Goal: Information Seeking & Learning: Learn about a topic

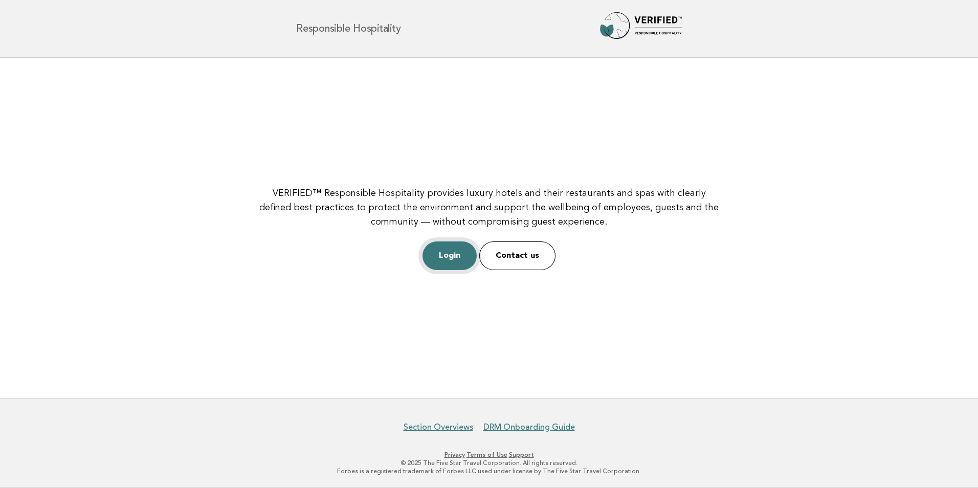
click at [441, 253] on link "Login" at bounding box center [450, 255] width 54 height 29
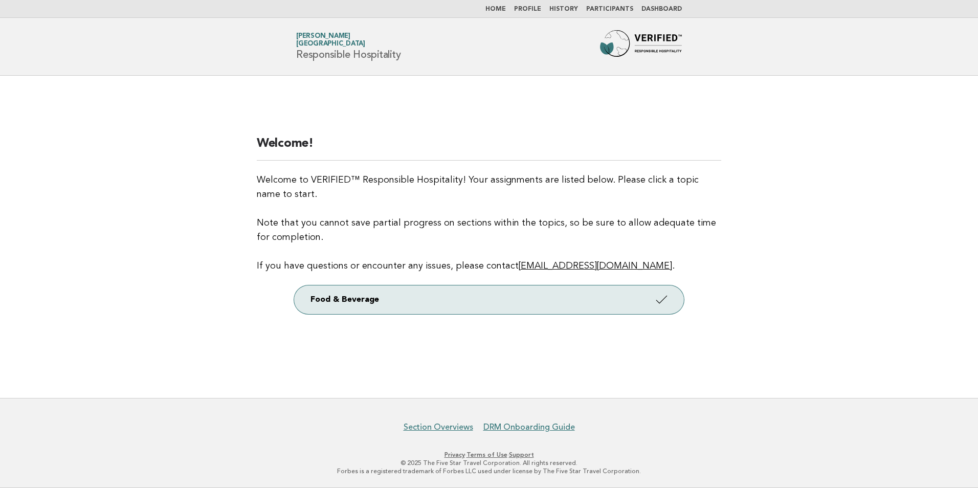
click at [541, 9] on link "Profile" at bounding box center [527, 9] width 27 height 6
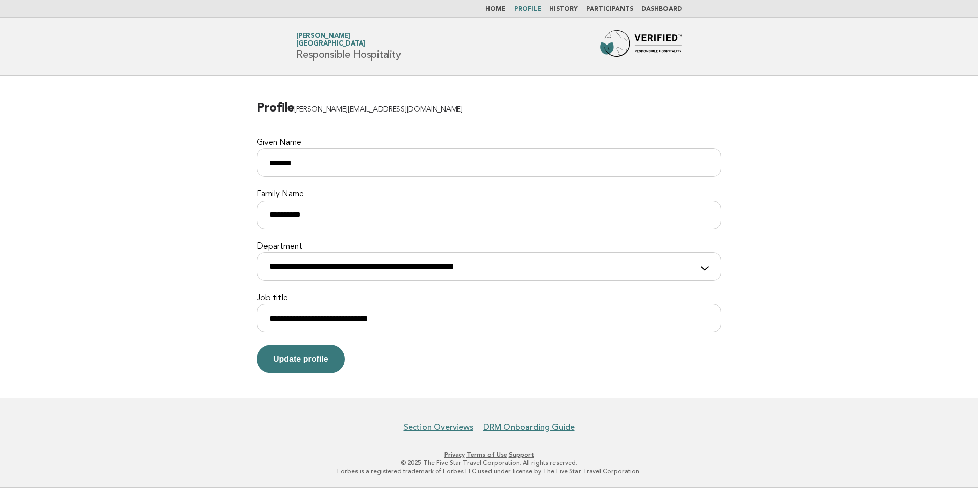
click at [578, 6] on link "History" at bounding box center [563, 9] width 29 height 6
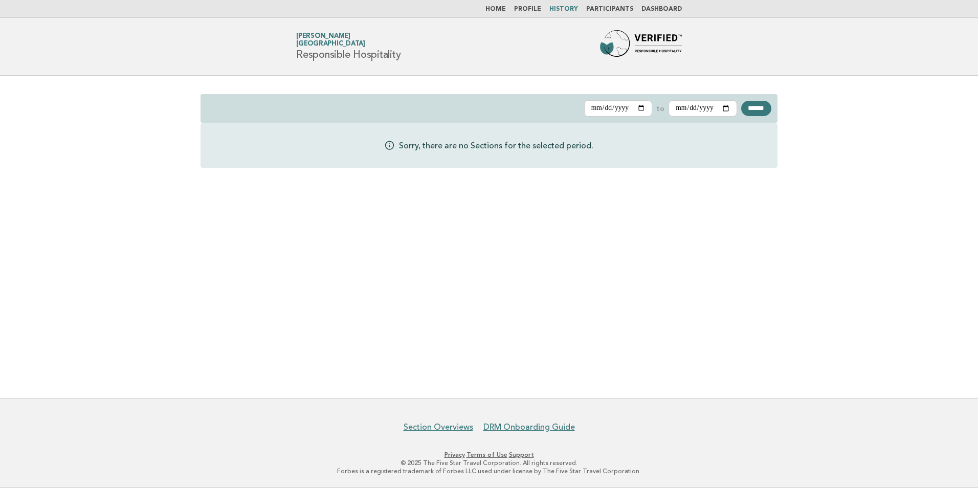
click at [625, 9] on link "Participants" at bounding box center [609, 9] width 47 height 6
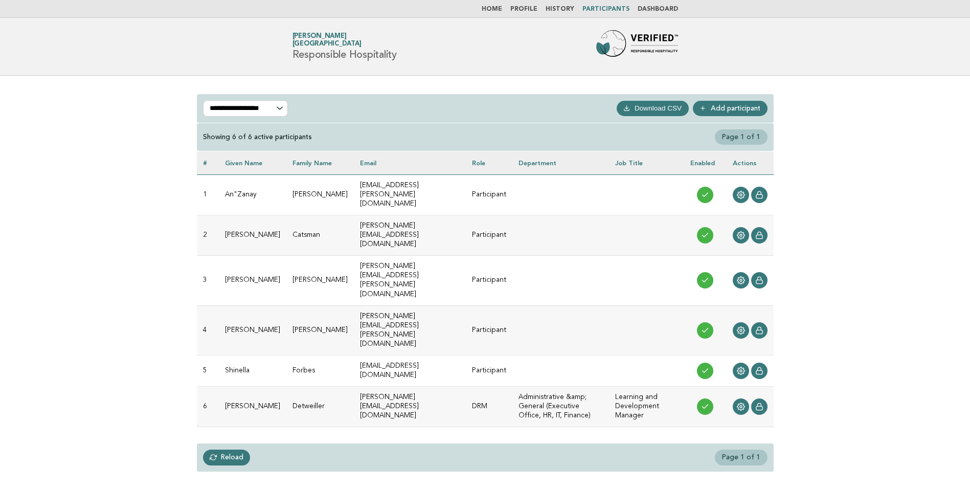
click at [652, 109] on button "Download CSV" at bounding box center [653, 108] width 72 height 15
click at [654, 8] on link "Dashboard" at bounding box center [658, 9] width 40 height 6
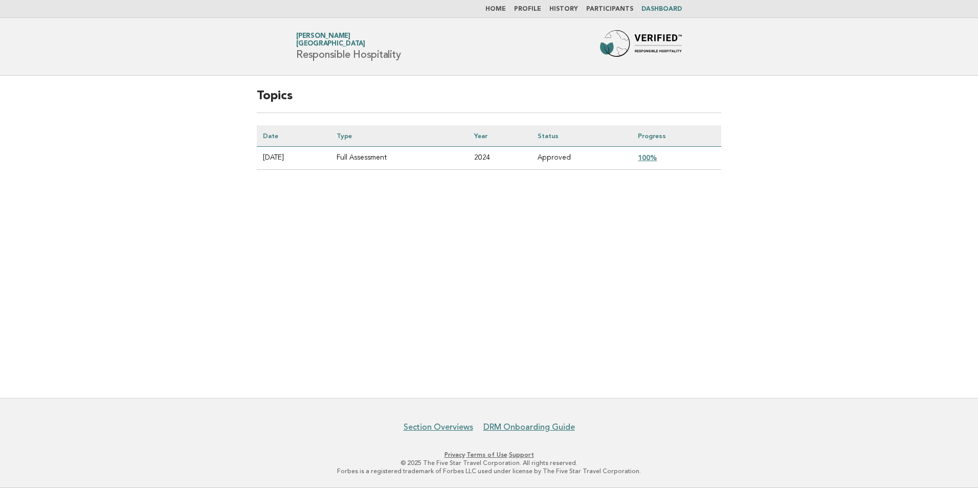
click at [654, 161] on link "100%" at bounding box center [647, 157] width 19 height 8
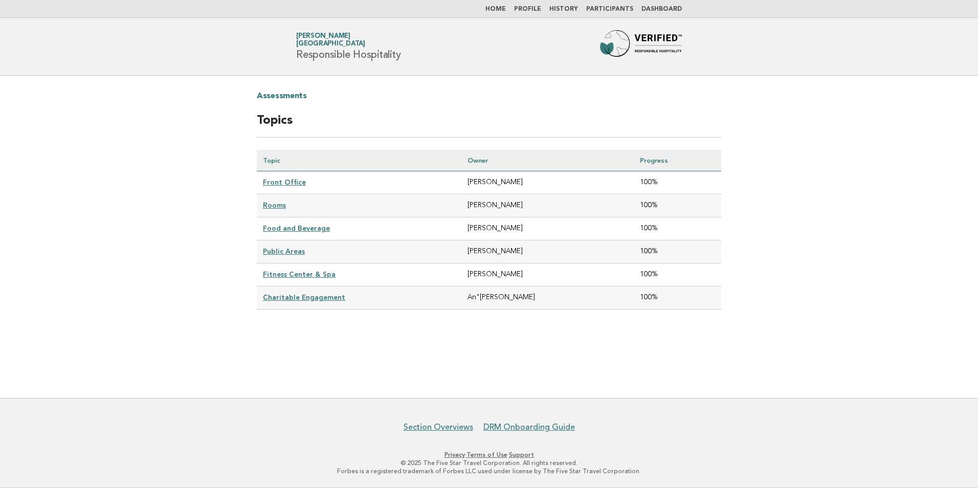
click at [295, 180] on link "Front Office" at bounding box center [284, 182] width 43 height 8
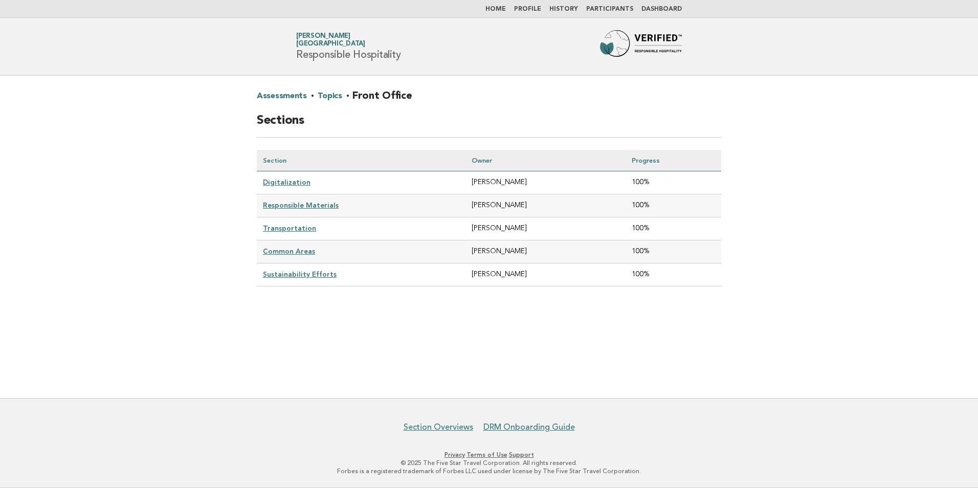
click at [295, 180] on link "Digitalization" at bounding box center [287, 182] width 48 height 8
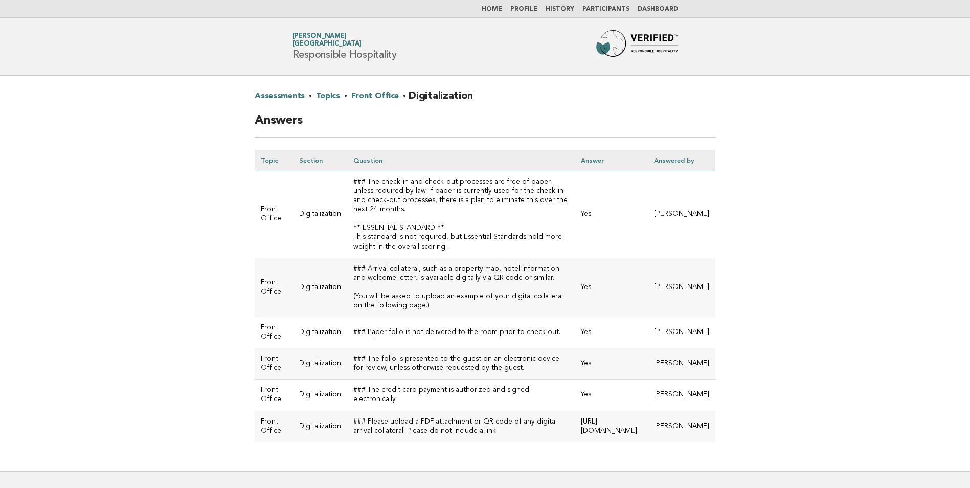
drag, startPoint x: 216, startPoint y: 181, endPoint x: 164, endPoint y: 325, distance: 153.9
click at [164, 325] on main "Assessments · Topics · Front Office · Digitalization Answers Topic Section Ques…" at bounding box center [485, 273] width 970 height 395
click at [380, 92] on link "Front Office" at bounding box center [375, 96] width 48 height 16
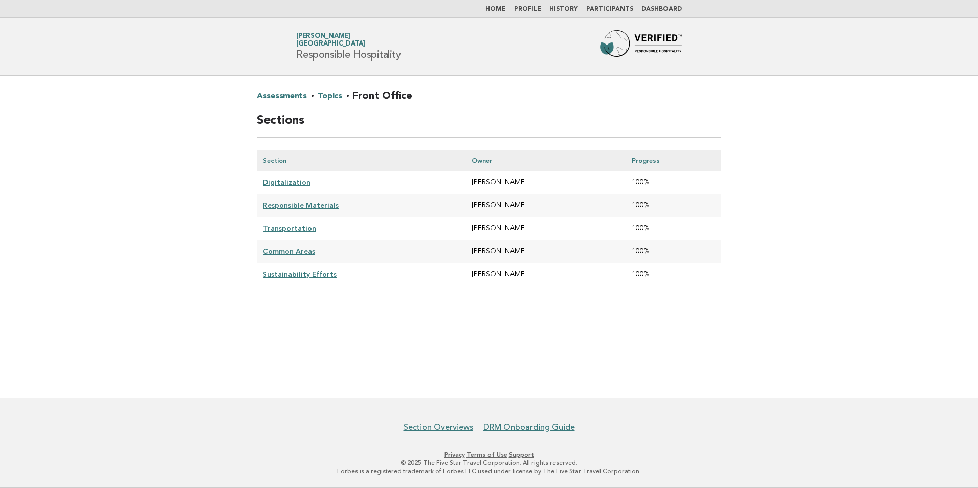
click at [296, 203] on link "Responsible Materials" at bounding box center [301, 205] width 76 height 8
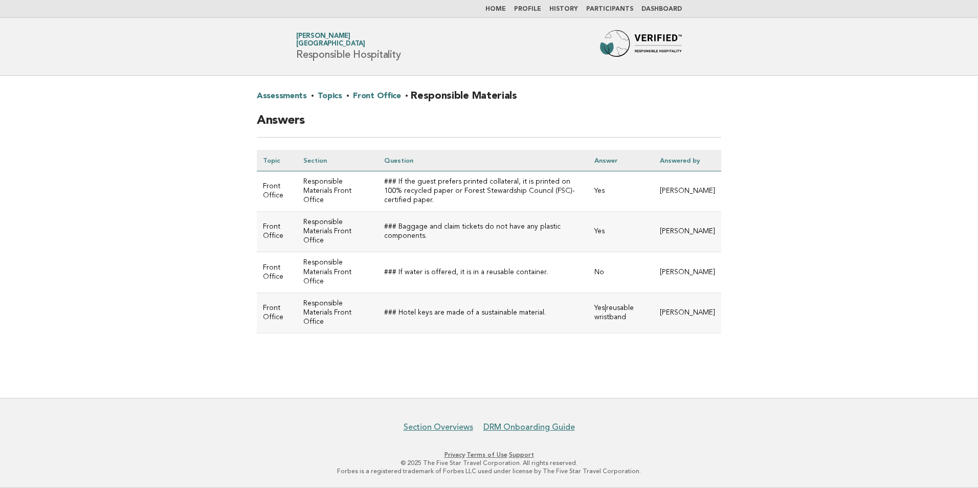
click at [376, 94] on link "Front Office" at bounding box center [377, 96] width 48 height 16
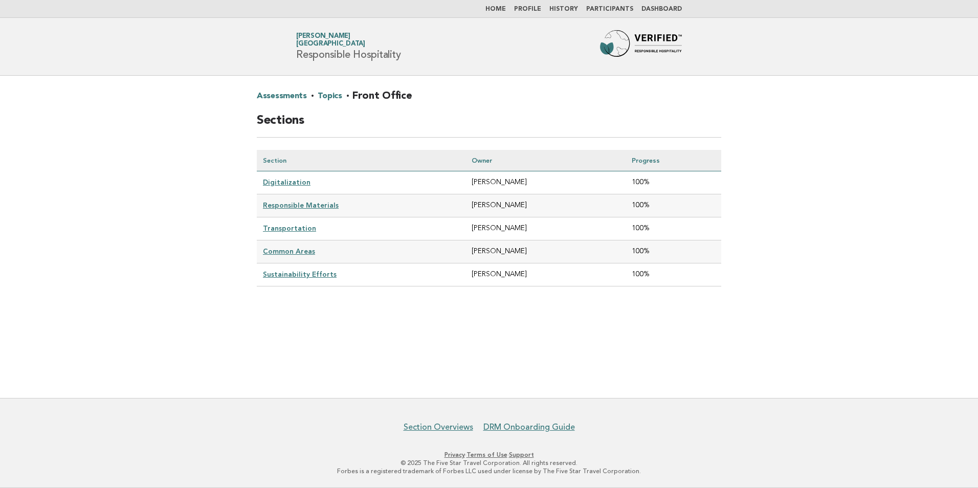
click at [289, 230] on link "Transportation" at bounding box center [289, 228] width 53 height 8
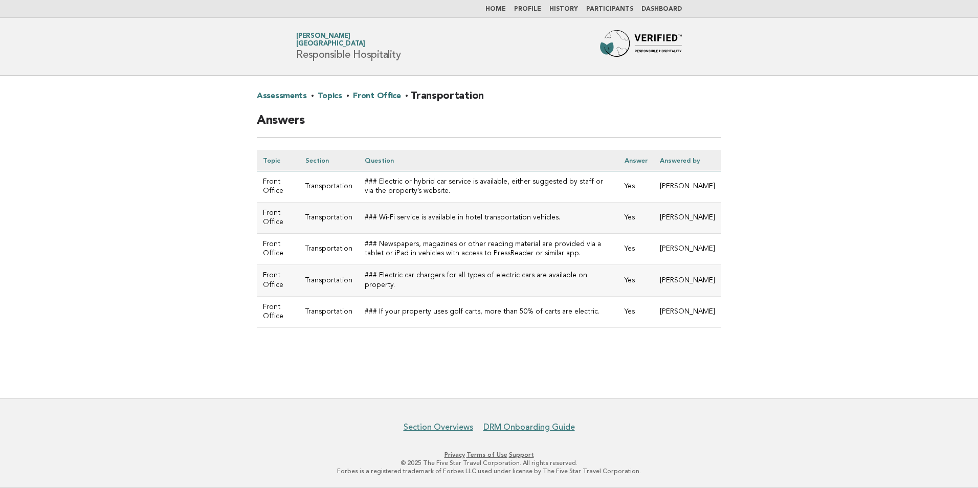
click at [364, 92] on link "Front Office" at bounding box center [377, 96] width 48 height 16
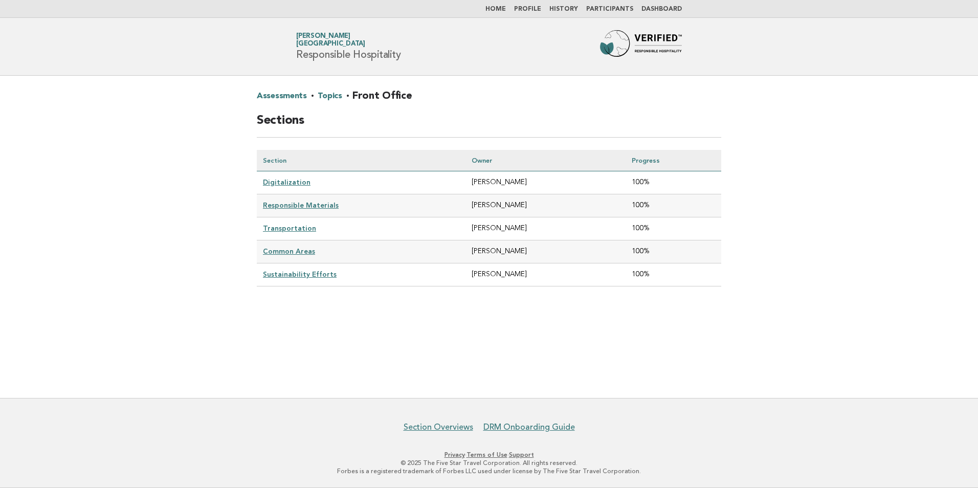
click at [284, 249] on link "Common Areas" at bounding box center [289, 251] width 52 height 8
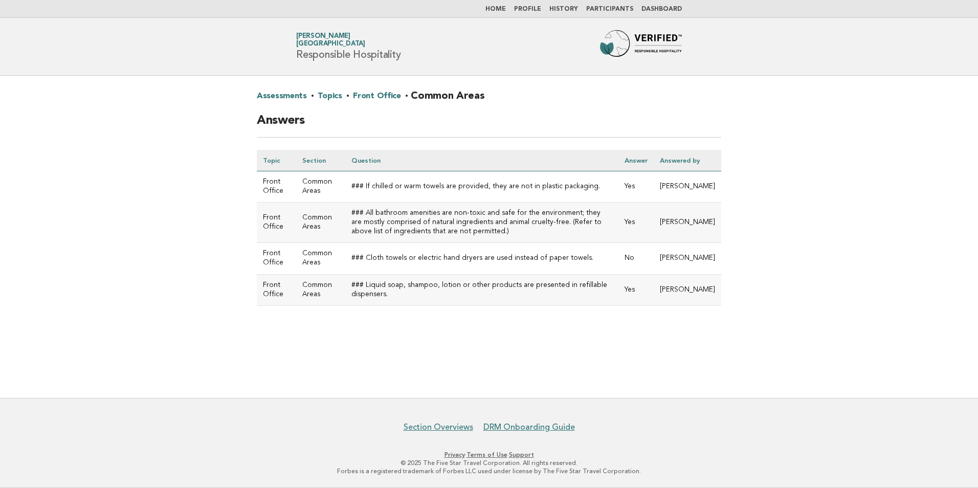
click at [389, 90] on link "Front Office" at bounding box center [377, 96] width 48 height 16
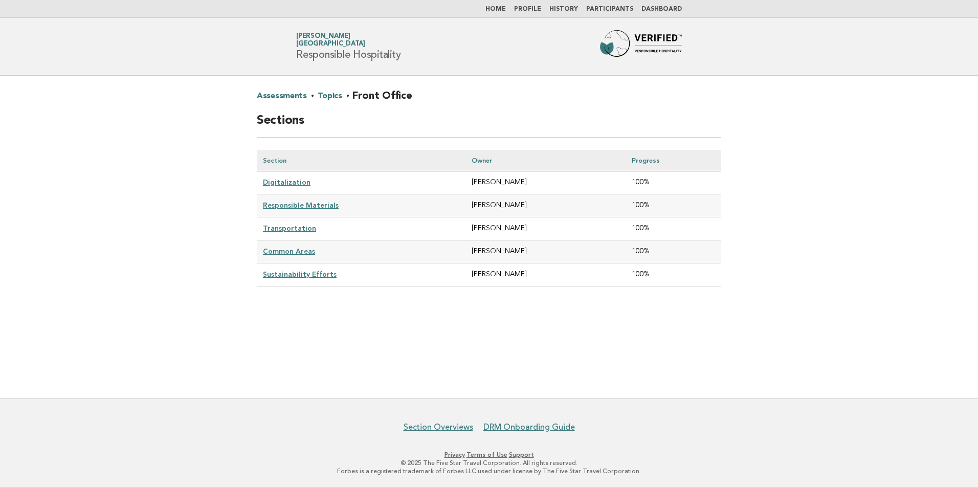
click at [282, 273] on link "Sustainability Efforts" at bounding box center [300, 274] width 74 height 8
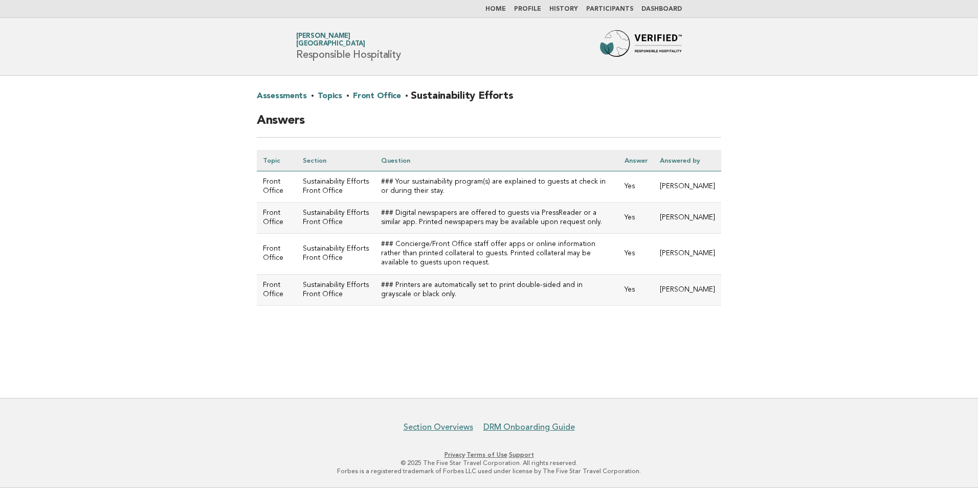
click at [331, 95] on link "Topics" at bounding box center [330, 96] width 24 height 16
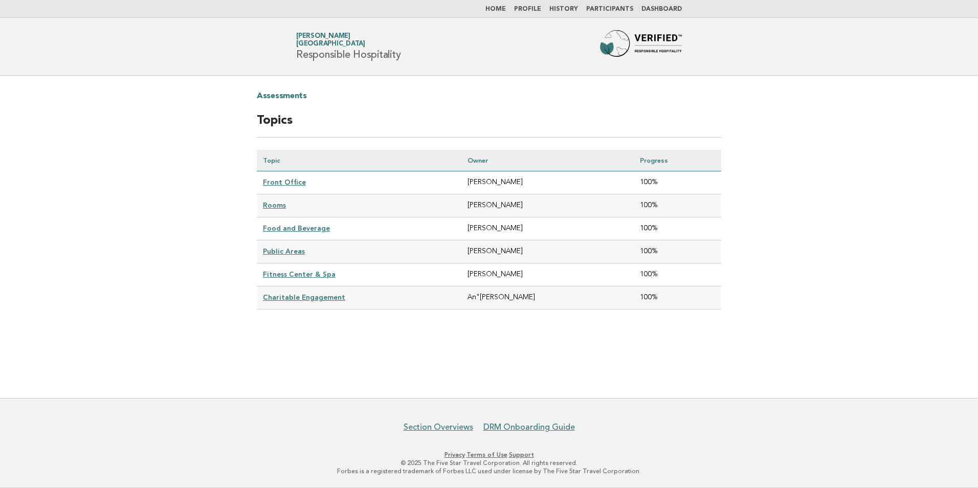
click at [277, 204] on link "Rooms" at bounding box center [274, 205] width 23 height 8
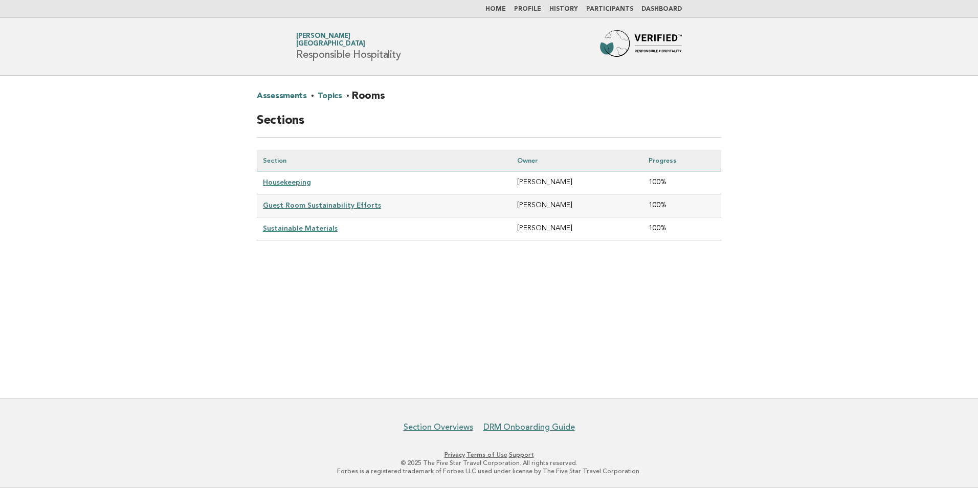
click at [287, 188] on td "Housekeeping" at bounding box center [384, 182] width 254 height 23
click at [288, 185] on link "Housekeeping" at bounding box center [287, 182] width 48 height 8
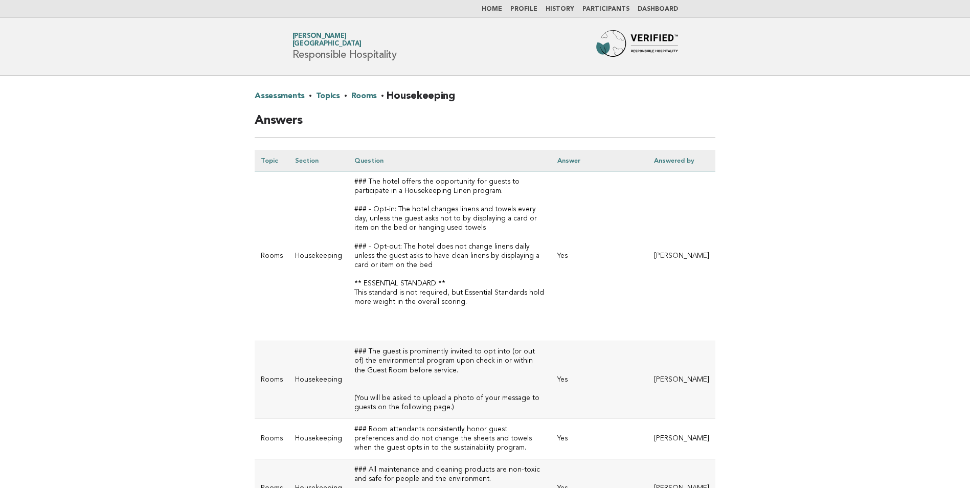
click at [369, 95] on link "Rooms" at bounding box center [364, 96] width 26 height 16
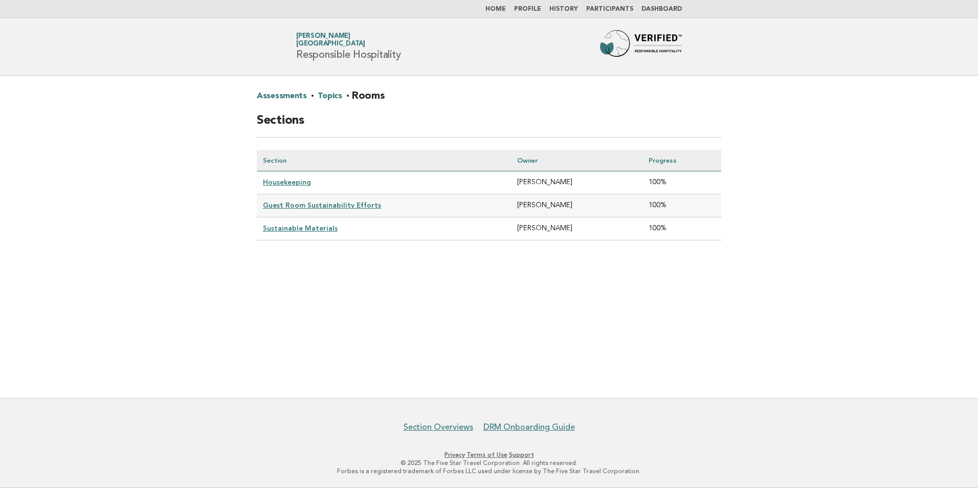
click at [322, 202] on link "Guest Room Sustainability Efforts" at bounding box center [322, 205] width 118 height 8
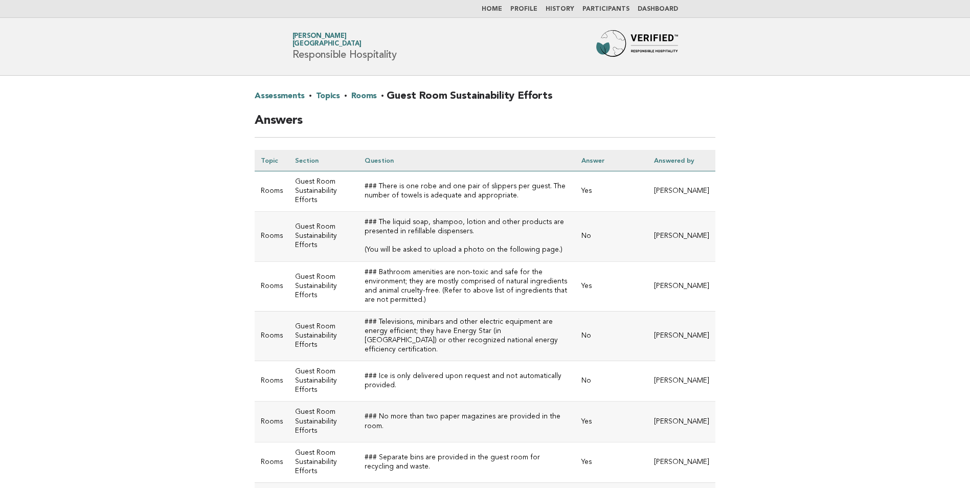
click at [356, 101] on link "Rooms" at bounding box center [364, 96] width 26 height 16
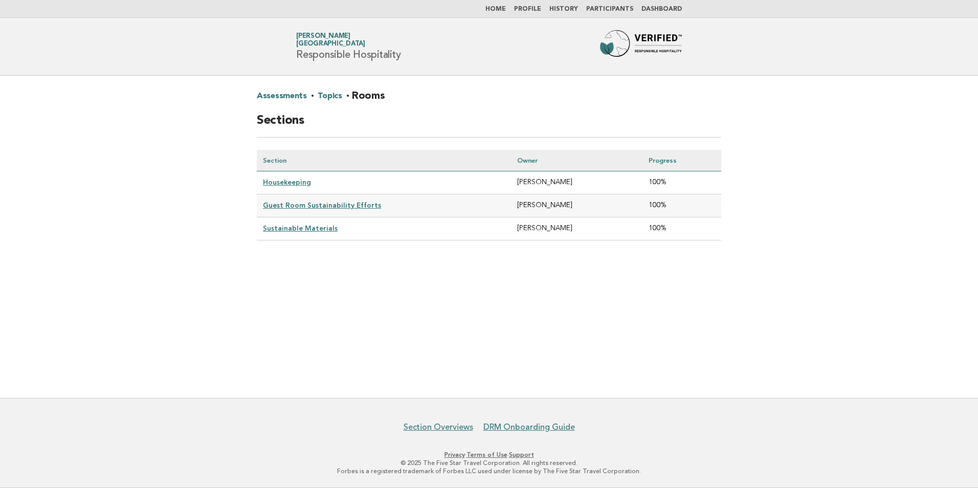
click at [317, 227] on link "Sustainable Materials" at bounding box center [300, 228] width 75 height 8
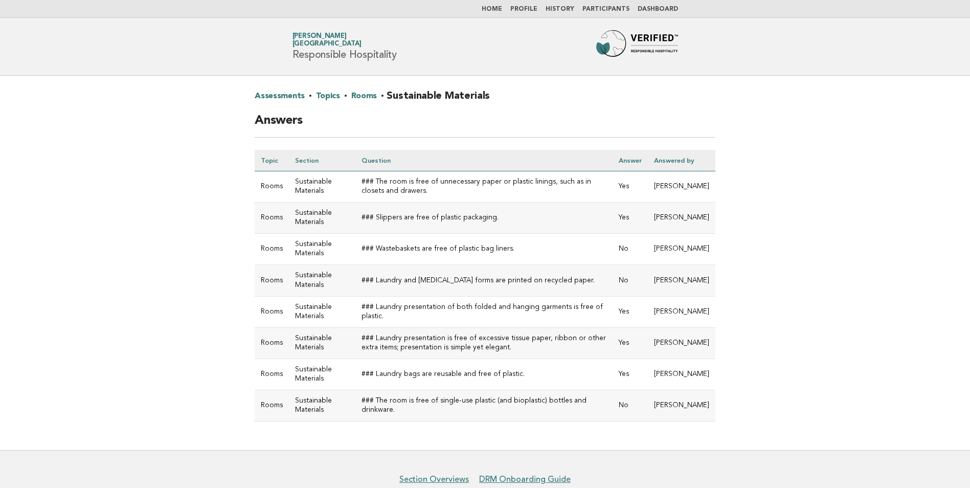
click at [335, 98] on link "Topics" at bounding box center [328, 96] width 24 height 16
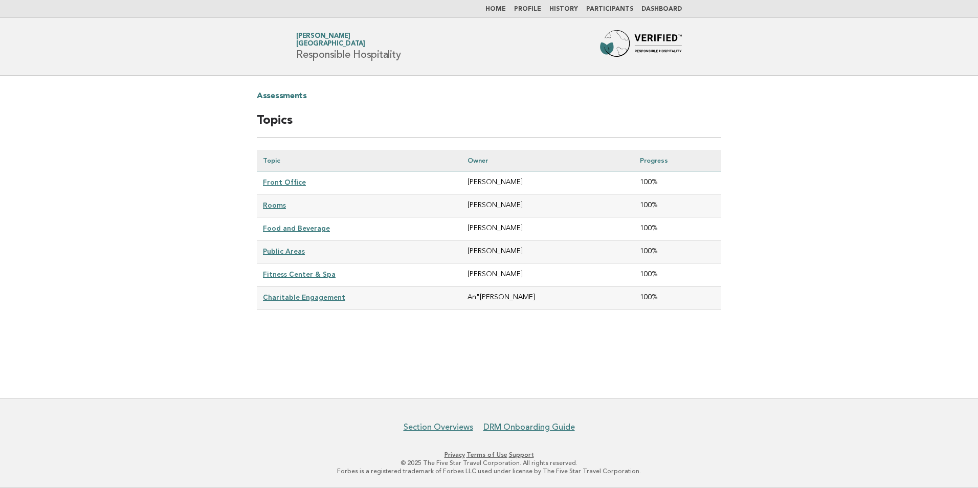
click at [301, 228] on link "Food and Beverage" at bounding box center [296, 228] width 67 height 8
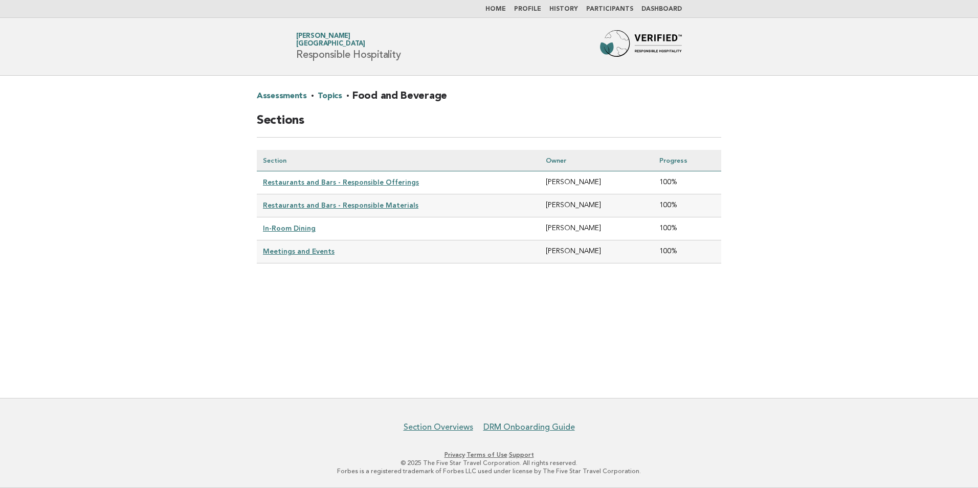
click at [325, 181] on link "Restaurants and Bars - Responsible Offerings" at bounding box center [341, 182] width 156 height 8
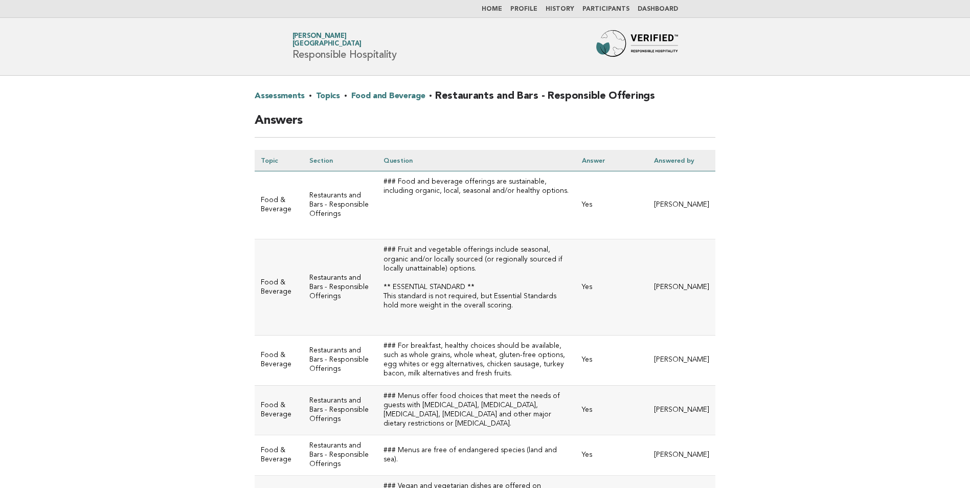
click at [390, 97] on link "Food and Beverage" at bounding box center [388, 96] width 74 height 16
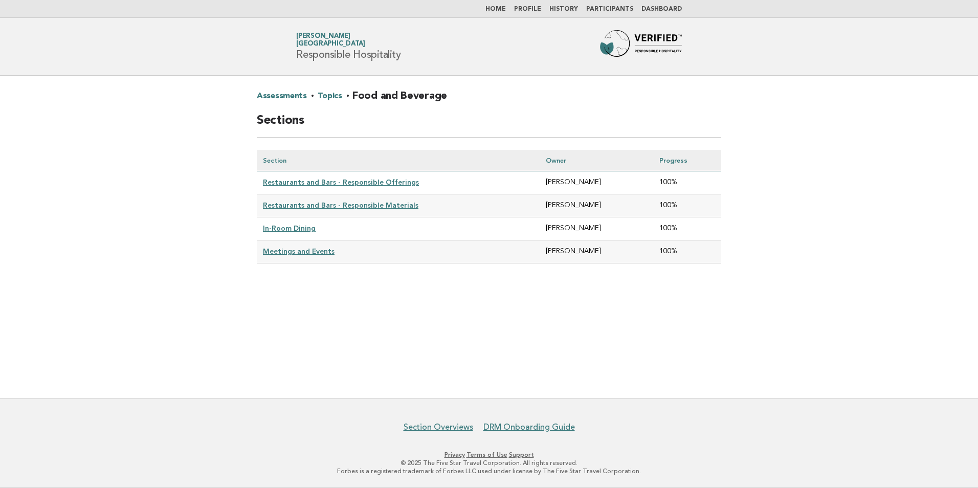
click at [305, 203] on link "Restaurants and Bars - Responsible Materials" at bounding box center [341, 205] width 156 height 8
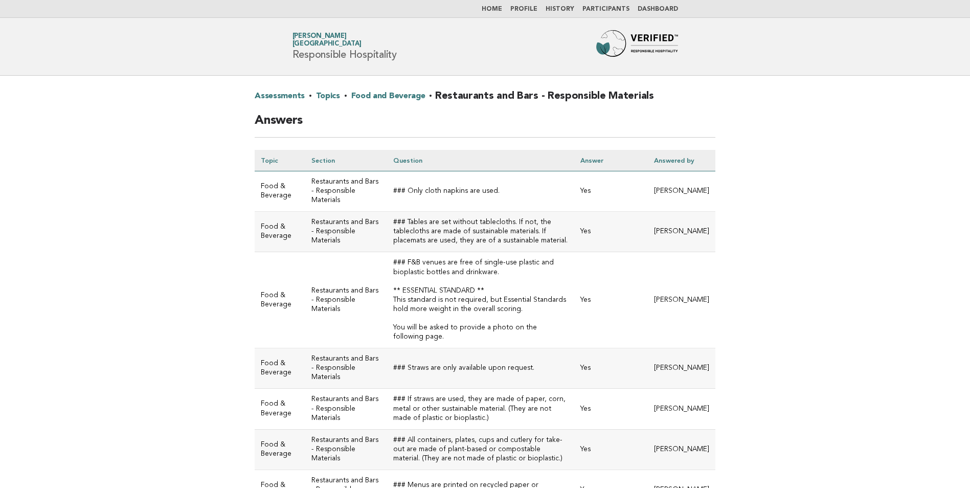
click at [369, 95] on link "Food and Beverage" at bounding box center [388, 96] width 74 height 16
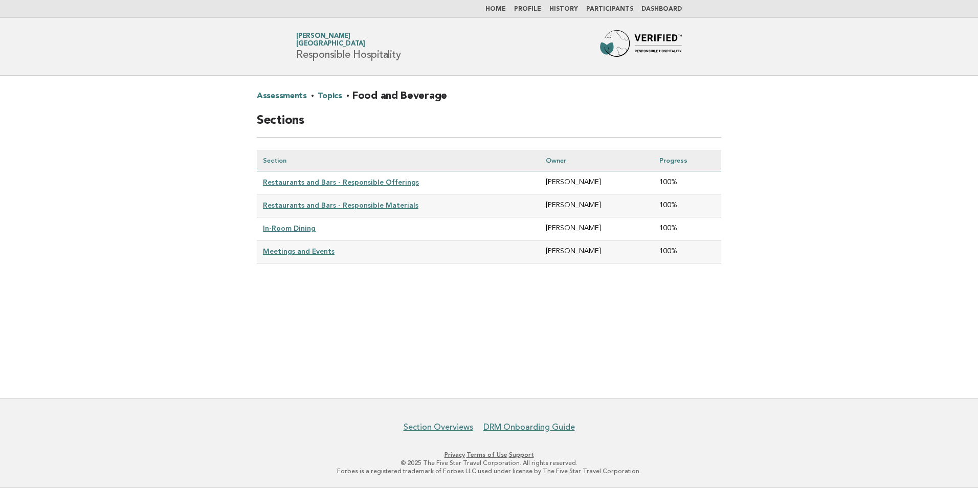
click at [287, 226] on link "In-Room Dining" at bounding box center [289, 228] width 53 height 8
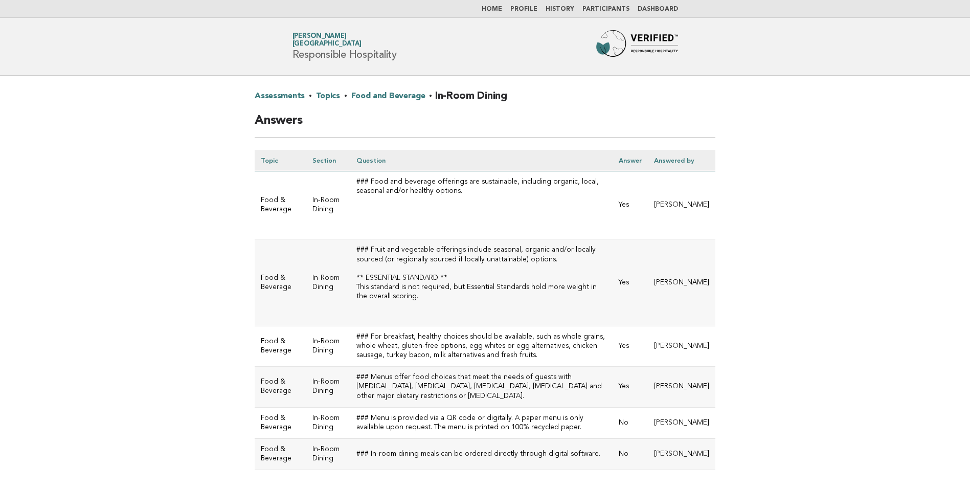
click at [360, 97] on link "Food and Beverage" at bounding box center [388, 96] width 74 height 16
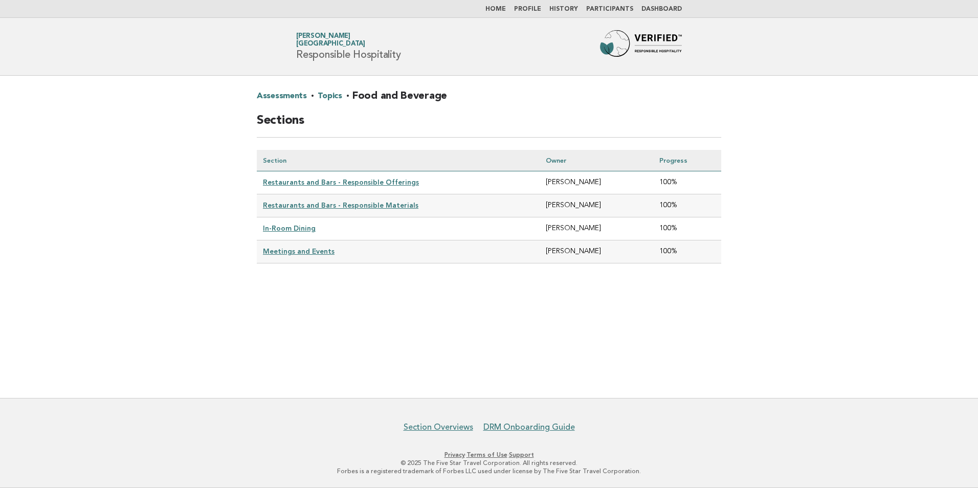
click at [288, 250] on link "Meetings and Events" at bounding box center [299, 251] width 72 height 8
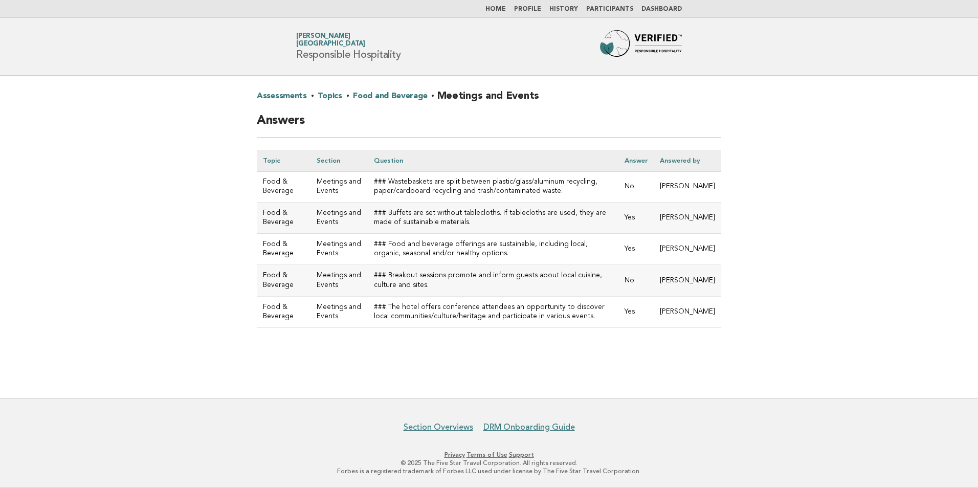
click at [338, 92] on link "Topics" at bounding box center [330, 96] width 24 height 16
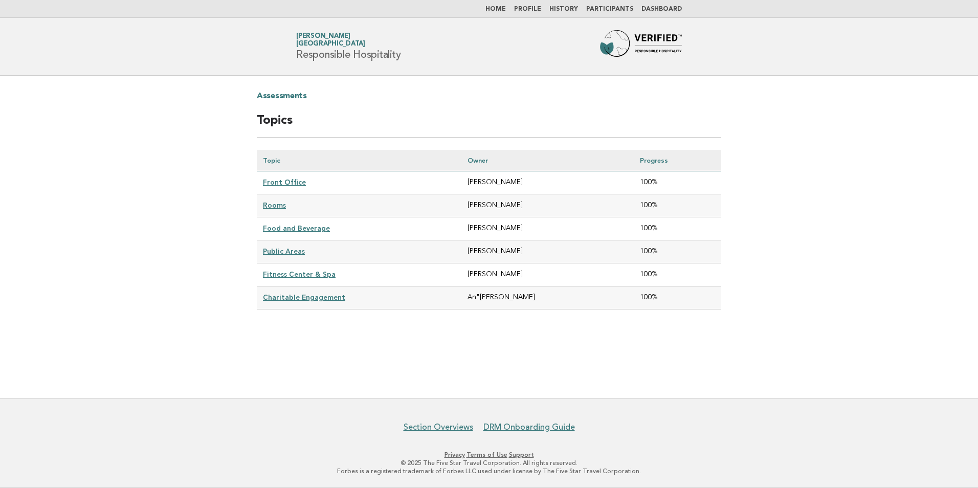
click at [289, 251] on link "Public Areas" at bounding box center [284, 251] width 42 height 8
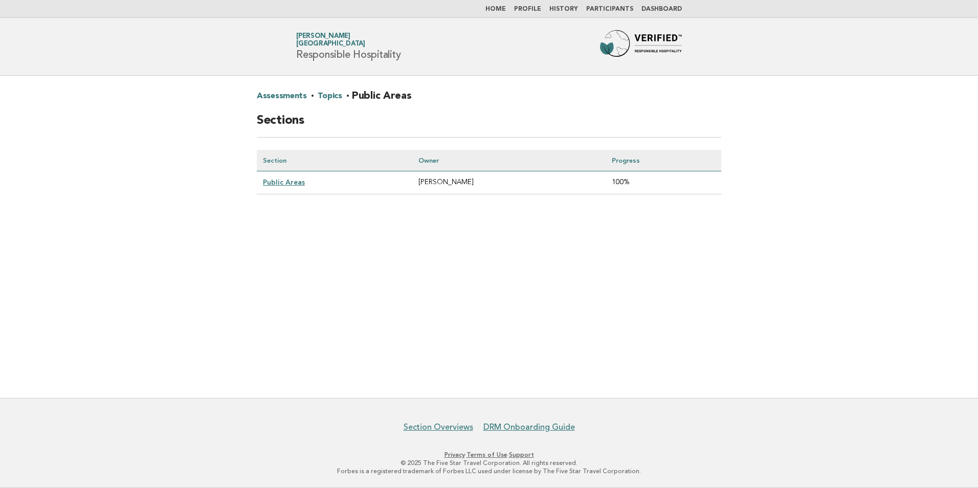
click at [284, 182] on link "Public Areas" at bounding box center [284, 182] width 42 height 8
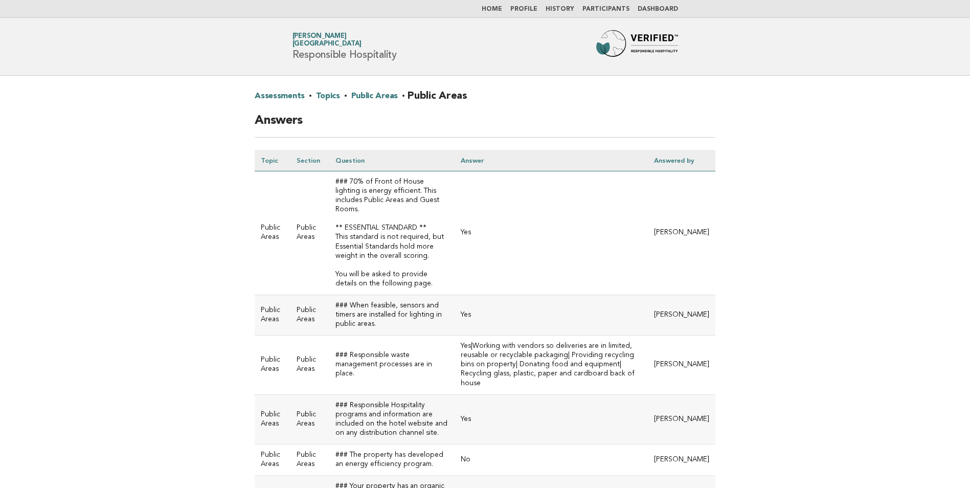
click at [322, 95] on link "Topics" at bounding box center [328, 96] width 24 height 16
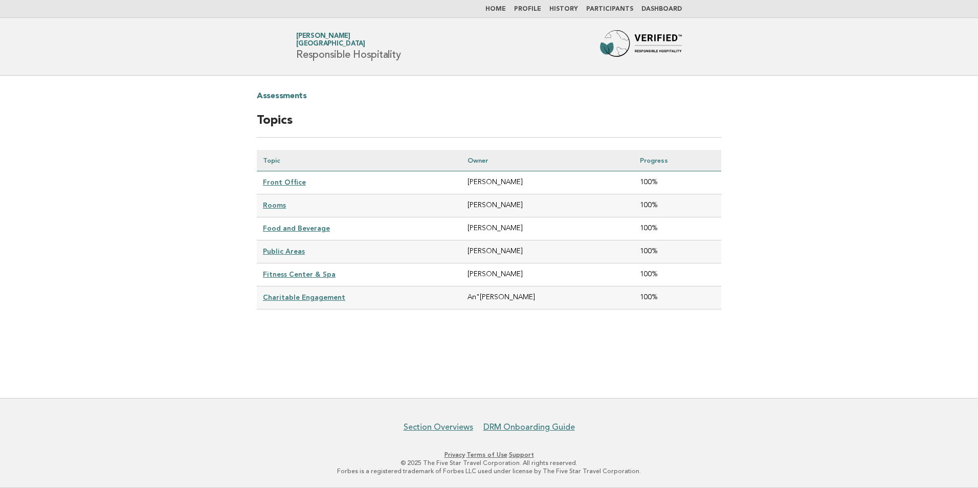
click at [282, 270] on link "Fitness Center & Spa" at bounding box center [299, 274] width 73 height 8
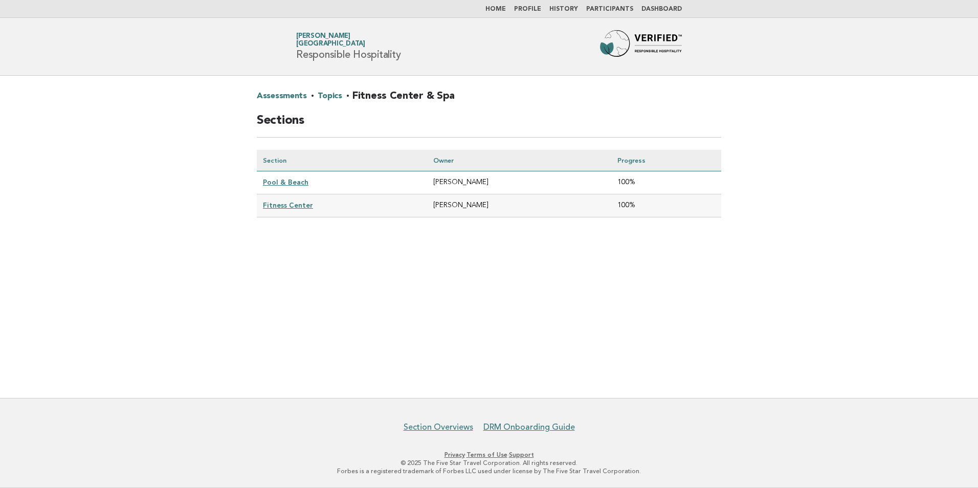
click at [297, 180] on link "Pool & Beach" at bounding box center [286, 182] width 46 height 8
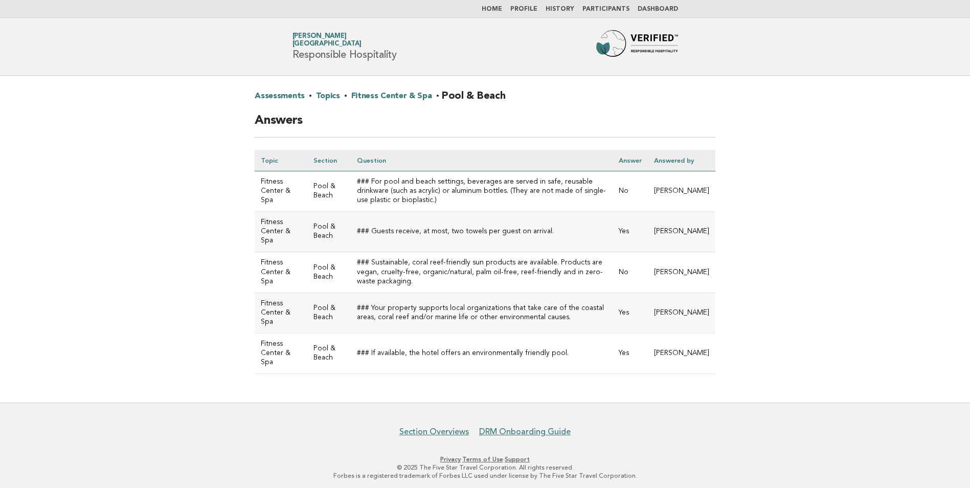
click at [408, 92] on link "Fitness Center & Spa" at bounding box center [391, 96] width 81 height 16
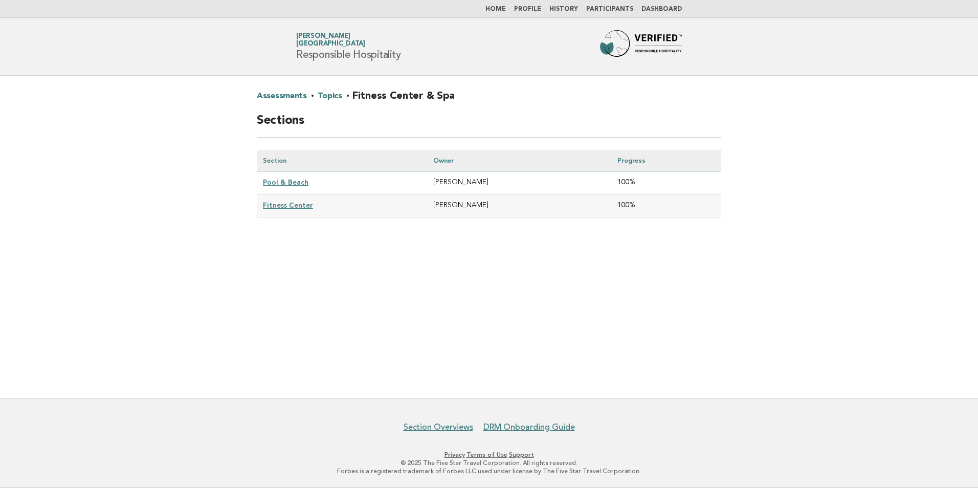
click at [299, 202] on link "Fitness Center" at bounding box center [288, 205] width 50 height 8
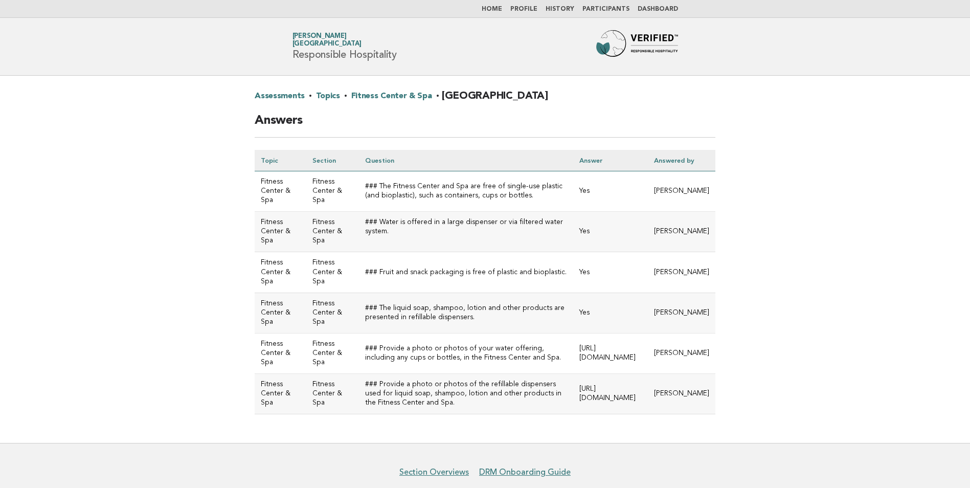
click at [322, 92] on link "Topics" at bounding box center [328, 96] width 24 height 16
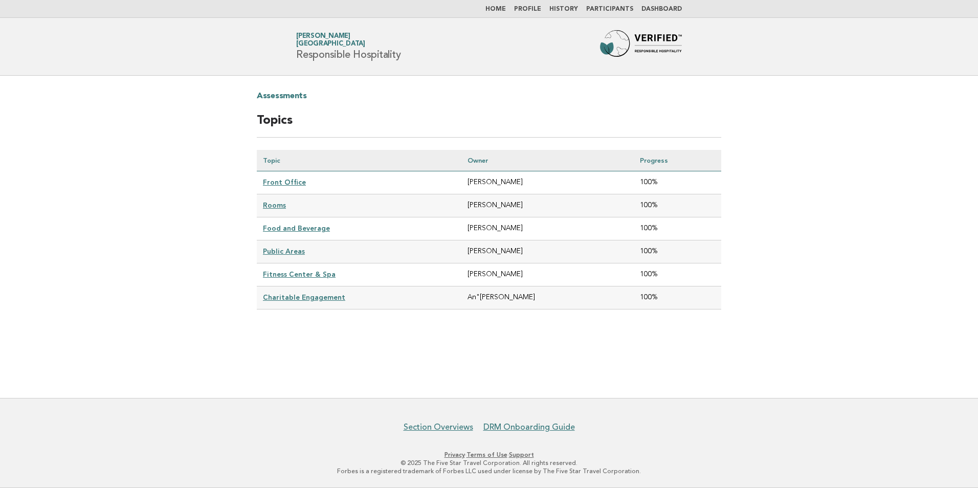
click at [310, 293] on link "Charitable Engagement" at bounding box center [304, 297] width 82 height 8
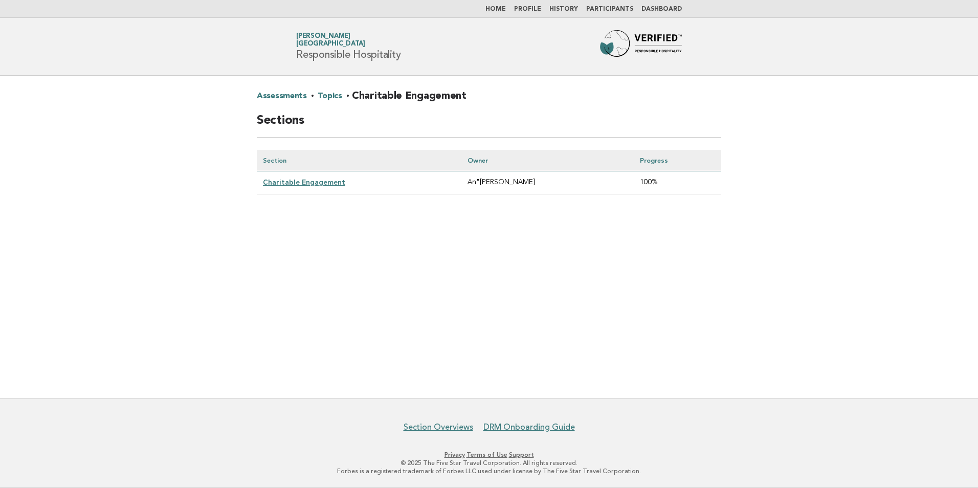
click at [317, 180] on link "Charitable Engagement" at bounding box center [304, 182] width 82 height 8
